Goal: Use online tool/utility

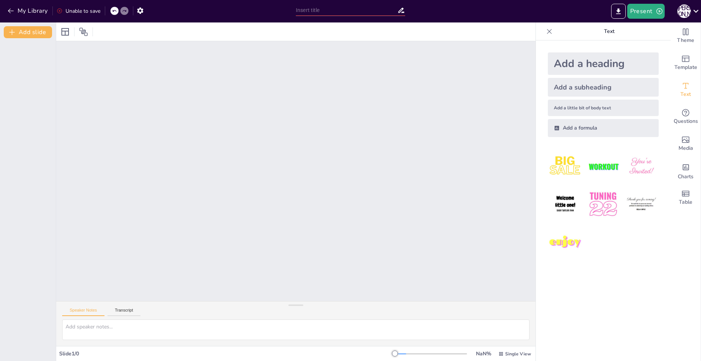
click at [194, 59] on div at bounding box center [296, 171] width 480 height 260
click at [134, 309] on button "Transcript" at bounding box center [124, 312] width 33 height 8
click at [85, 314] on button "Speaker Notes" at bounding box center [83, 312] width 42 height 8
click at [66, 354] on div "Slide 1 / 0" at bounding box center [227, 353] width 336 height 7
click at [78, 351] on div "Slide 1 / 0" at bounding box center [227, 353] width 336 height 7
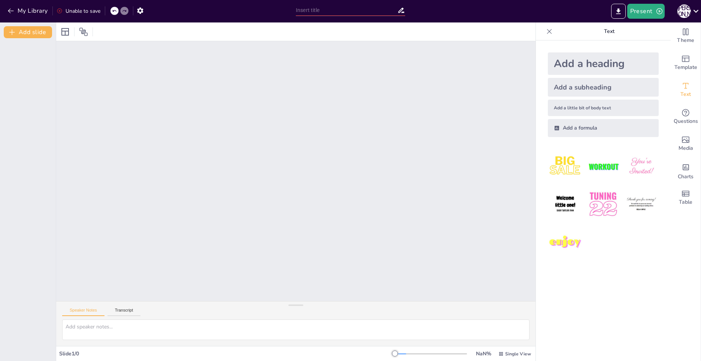
click at [405, 66] on div at bounding box center [296, 171] width 480 height 260
click at [86, 9] on div "Unable to save" at bounding box center [79, 10] width 44 height 7
click at [114, 11] on icon at bounding box center [114, 11] width 4 height 2
click at [621, 10] on icon "Export to PowerPoint" at bounding box center [619, 11] width 8 height 8
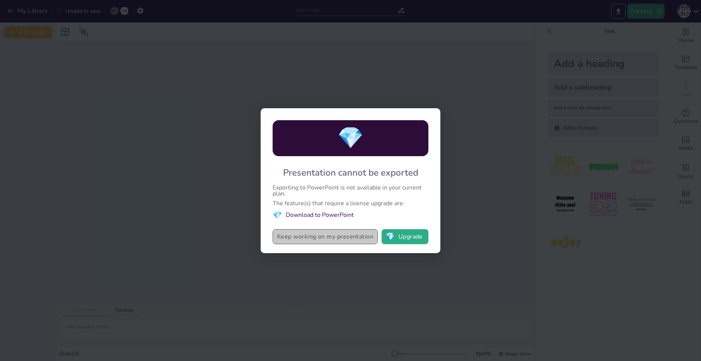
click at [374, 237] on button "Keep working on my presentation" at bounding box center [325, 236] width 105 height 15
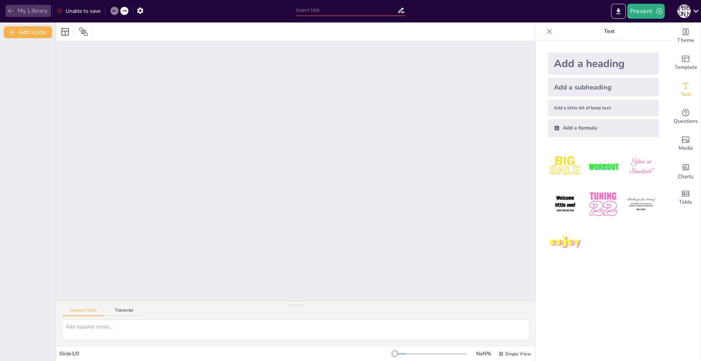
click at [17, 9] on button "My Library" at bounding box center [28, 11] width 45 height 12
